Goal: Task Accomplishment & Management: Complete application form

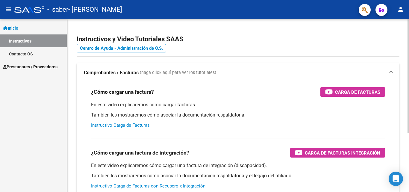
drag, startPoint x: 0, startPoint y: 0, endPoint x: 366, endPoint y: 44, distance: 368.8
click at [366, 44] on h2 "Instructivos y Video Tutoriales SAAS" at bounding box center [238, 39] width 323 height 11
click at [33, 67] on span "Prestadores / Proveedores" at bounding box center [30, 67] width 55 height 7
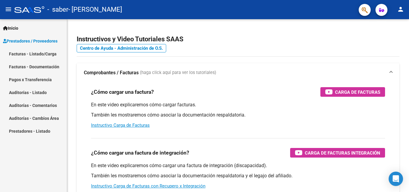
click at [22, 79] on link "Pagos x Transferencia" at bounding box center [33, 79] width 67 height 13
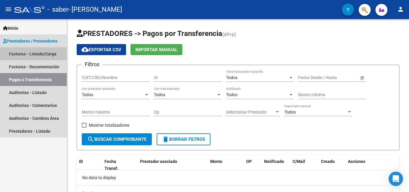
click at [14, 51] on link "Facturas - Listado/Carga" at bounding box center [33, 53] width 67 height 13
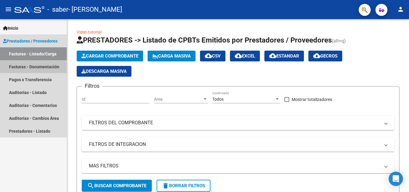
click at [33, 67] on link "Facturas - Documentación" at bounding box center [33, 66] width 67 height 13
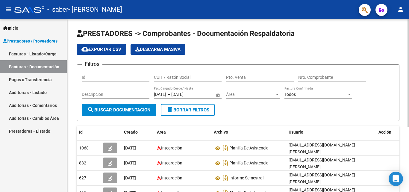
click at [108, 78] on input "Id" at bounding box center [116, 77] width 68 height 5
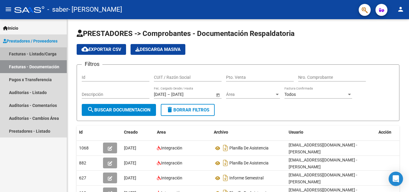
click at [40, 52] on link "Facturas - Listado/Carga" at bounding box center [33, 53] width 67 height 13
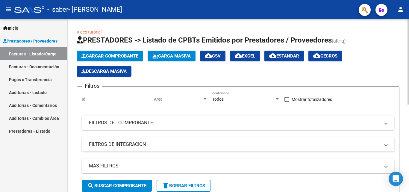
click at [126, 56] on span "Cargar Comprobante" at bounding box center [110, 55] width 57 height 5
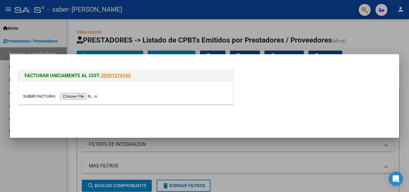
click at [66, 97] on input "file" at bounding box center [61, 96] width 76 height 6
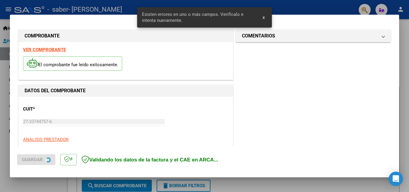
scroll to position [147, 0]
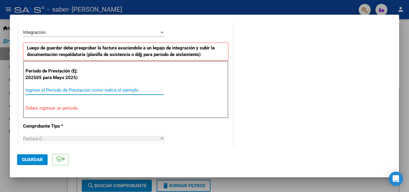
click at [44, 90] on input "Ingrese el Período de Prestación como indica el ejemplo" at bounding box center [94, 90] width 138 height 5
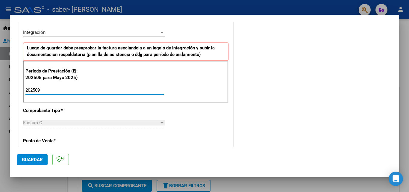
type input "202509"
click at [40, 124] on span "Factura C" at bounding box center [32, 122] width 19 height 5
click at [37, 160] on span "Guardar" at bounding box center [32, 159] width 21 height 5
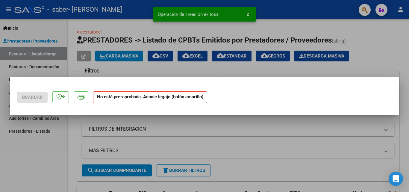
scroll to position [0, 0]
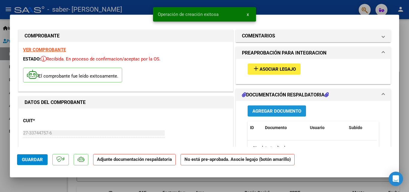
click at [271, 108] on span "Agregar Documento" at bounding box center [277, 110] width 49 height 5
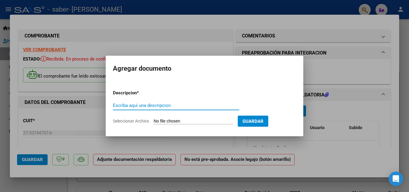
click at [165, 106] on input "Escriba aquí una descripcion" at bounding box center [176, 105] width 126 height 5
type input "PLANILLA DE ASISTENCIA 09/2025"
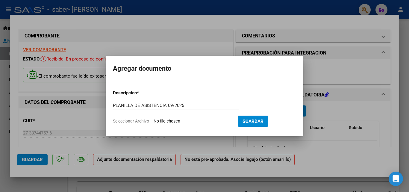
click at [185, 120] on input "Seleccionar Archivo" at bounding box center [193, 122] width 79 height 6
type input "C:\fakepath\Planilla asistencial 09-25 [PERSON_NAME].pdf"
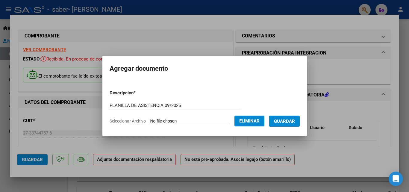
click at [289, 123] on span "Guardar" at bounding box center [284, 121] width 21 height 5
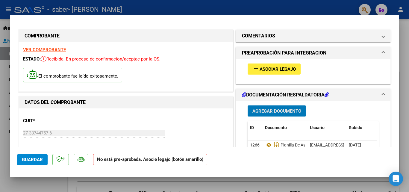
click at [32, 162] on span "Guardar" at bounding box center [32, 159] width 21 height 5
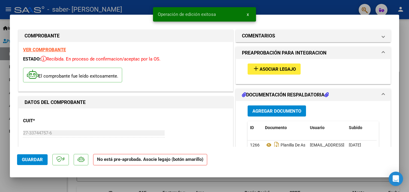
click at [41, 153] on mat-dialog-actions "Guardar No está pre-aprobada. Asocie legajo (botón amarillo)" at bounding box center [204, 159] width 375 height 24
click at [40, 157] on span "Guardar" at bounding box center [32, 159] width 21 height 5
click at [280, 70] on span "Asociar Legajo" at bounding box center [278, 69] width 36 height 5
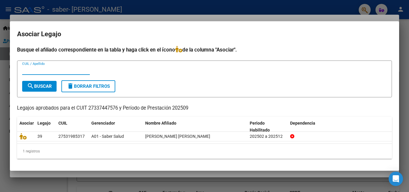
click at [32, 72] on input "CUIL / Apellido" at bounding box center [56, 69] width 68 height 5
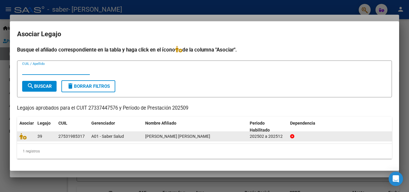
click at [71, 137] on div "27531985317" at bounding box center [71, 136] width 26 height 7
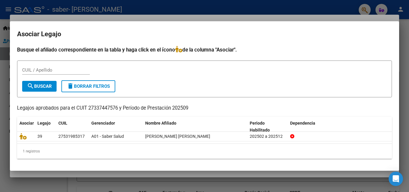
click at [51, 68] on input "CUIL / Apellido" at bounding box center [56, 69] width 68 height 5
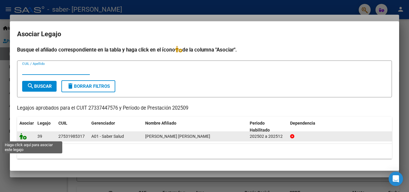
click at [23, 138] on icon at bounding box center [22, 136] width 7 height 7
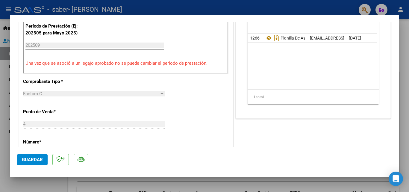
scroll to position [187, 0]
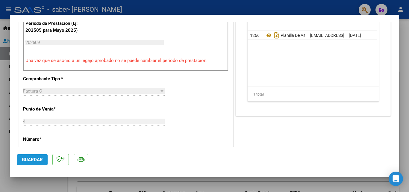
click at [34, 161] on span "Guardar" at bounding box center [32, 159] width 21 height 5
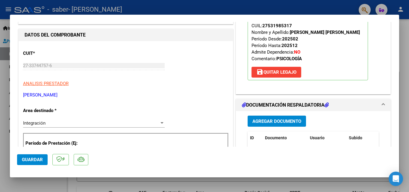
scroll to position [0, 0]
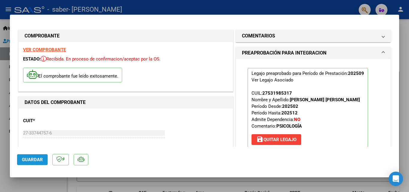
click at [28, 159] on span "Guardar" at bounding box center [32, 159] width 21 height 5
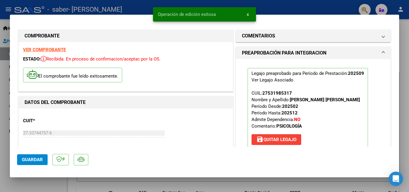
click at [247, 14] on span "x" at bounding box center [248, 14] width 2 height 5
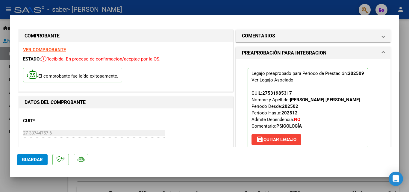
click at [186, 6] on div at bounding box center [204, 96] width 409 height 192
type input "$ 0,00"
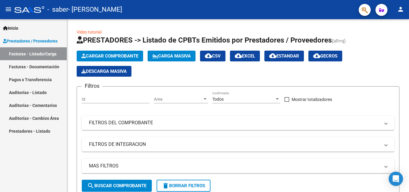
click at [25, 64] on link "Facturas - Documentación" at bounding box center [33, 66] width 67 height 13
